Goal: Task Accomplishment & Management: Manage account settings

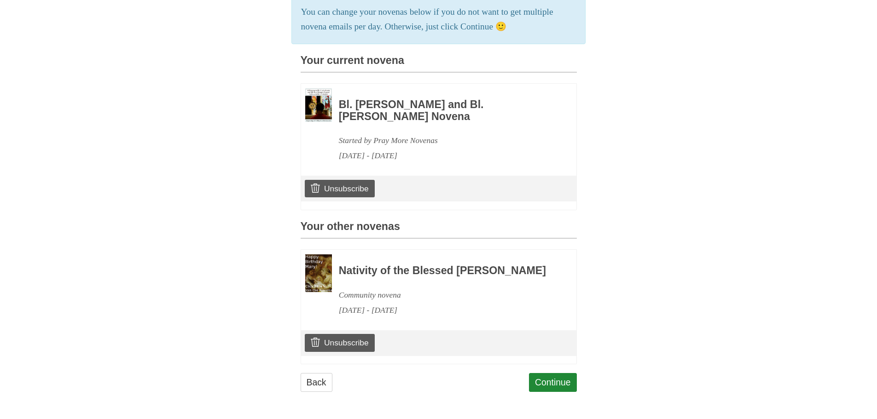
scroll to position [220, 0]
click at [358, 340] on link "Unsubscribe" at bounding box center [340, 342] width 70 height 17
click at [351, 340] on link "Unsubscribe" at bounding box center [340, 342] width 70 height 17
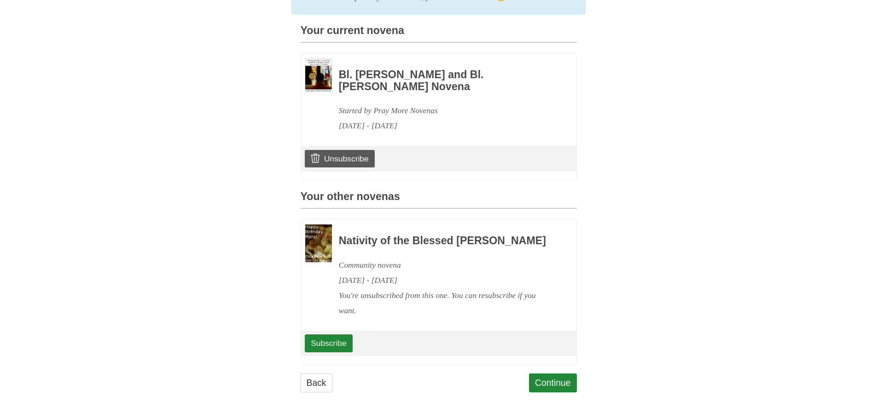
scroll to position [250, 0]
click at [549, 381] on link "Continue" at bounding box center [553, 383] width 48 height 19
